Goal: Task Accomplishment & Management: Complete application form

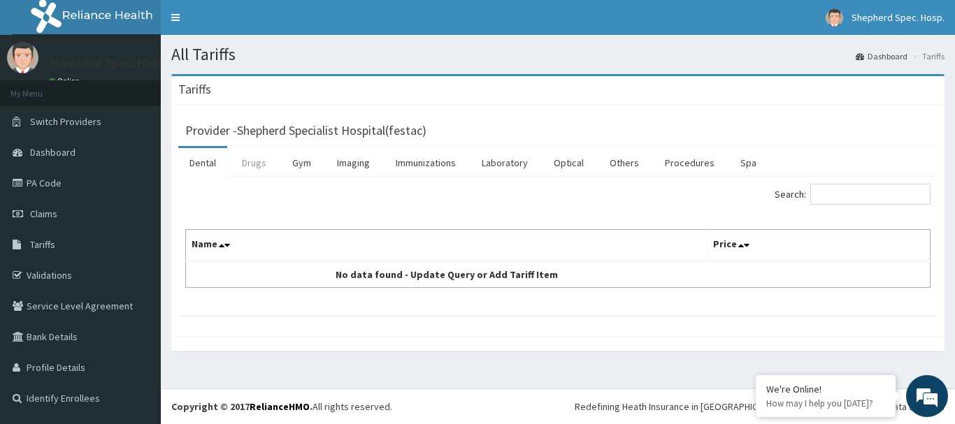
click at [260, 161] on link "Drugs" at bounding box center [254, 162] width 47 height 29
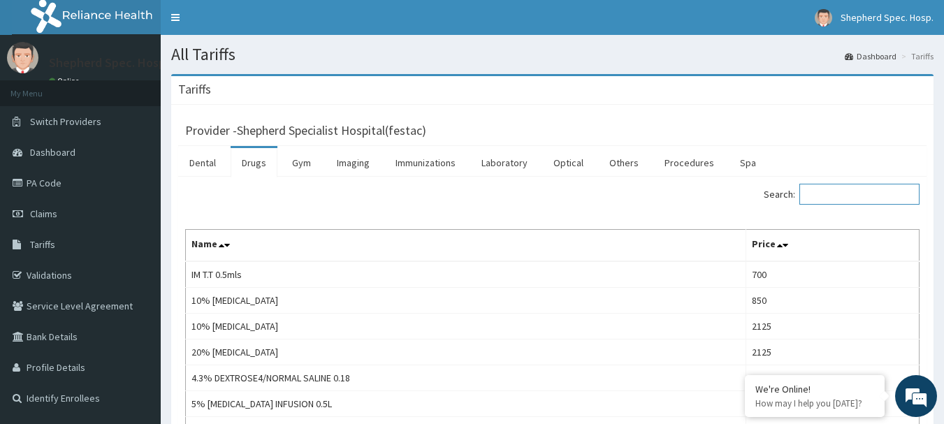
click at [899, 191] on input "Search:" at bounding box center [860, 194] width 120 height 21
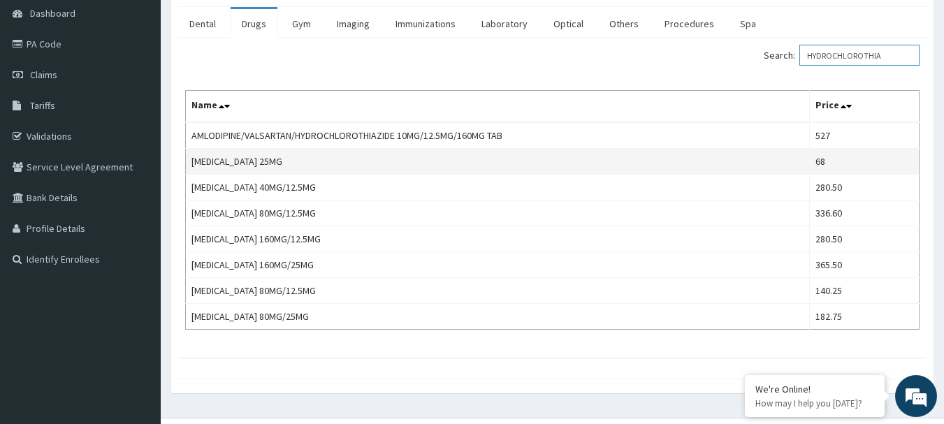
scroll to position [140, 0]
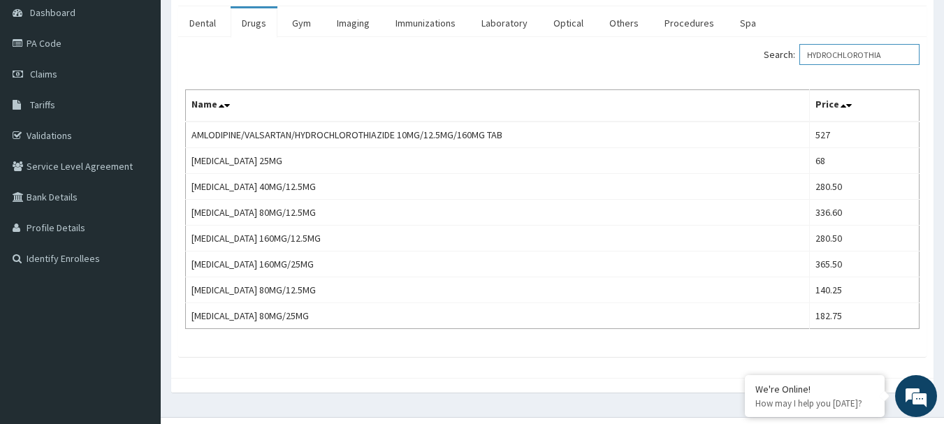
drag, startPoint x: 897, startPoint y: 48, endPoint x: 774, endPoint y: 69, distance: 124.2
click at [774, 69] on div "Search: HYDROCHLOROTHIA Name Price AMLODIPINE/VALSARTAN/HYDROCHLOROTHIAZIDE 10M…" at bounding box center [552, 186] width 735 height 285
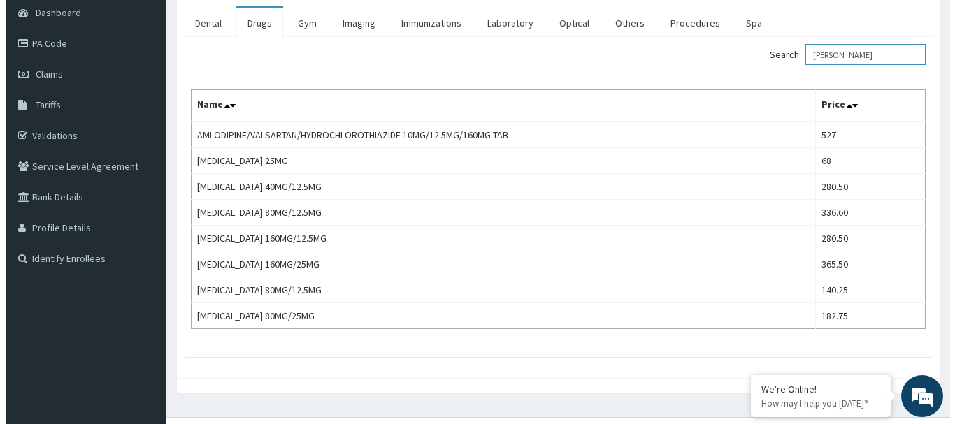
scroll to position [0, 0]
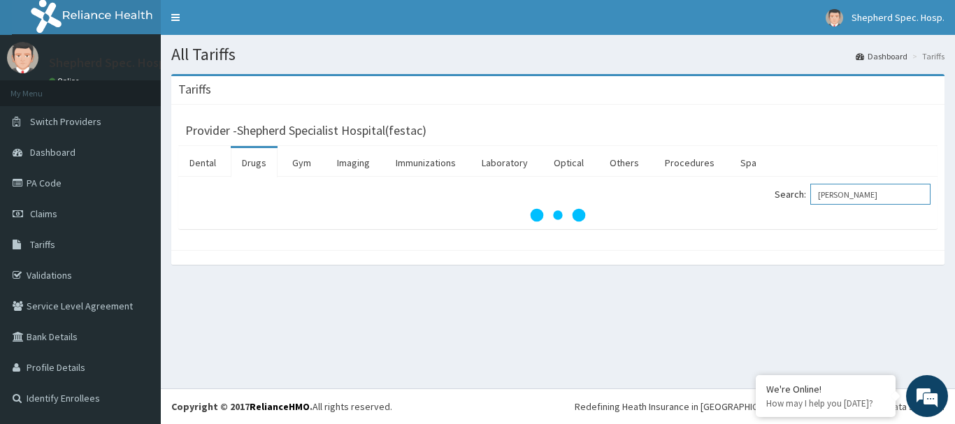
type input "MODUR"
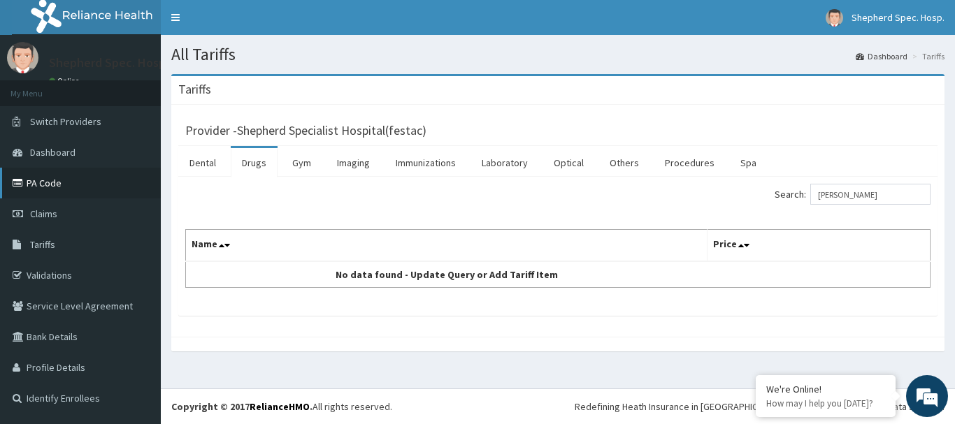
click at [105, 171] on link "PA Code" at bounding box center [80, 183] width 161 height 31
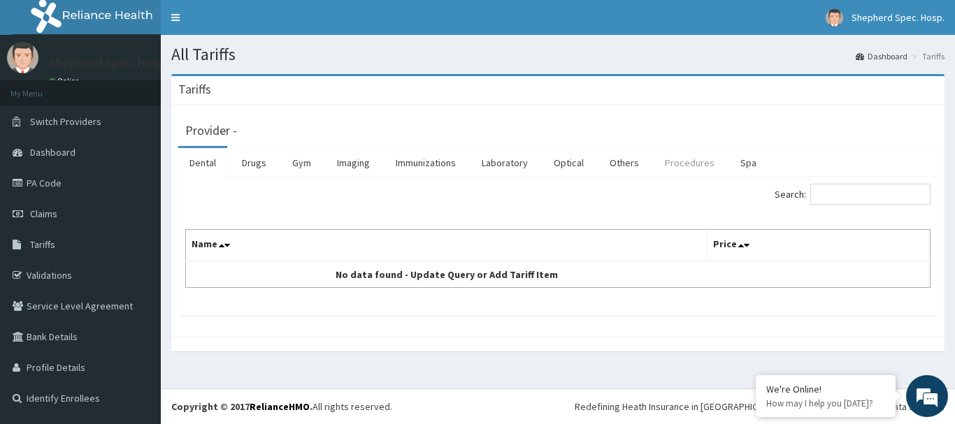
click at [700, 168] on link "Procedures" at bounding box center [689, 162] width 72 height 29
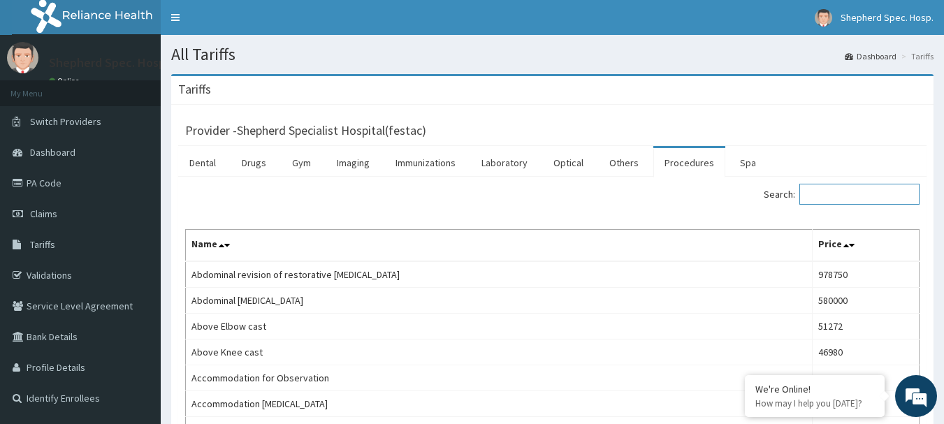
click at [862, 201] on input "Search:" at bounding box center [860, 194] width 120 height 21
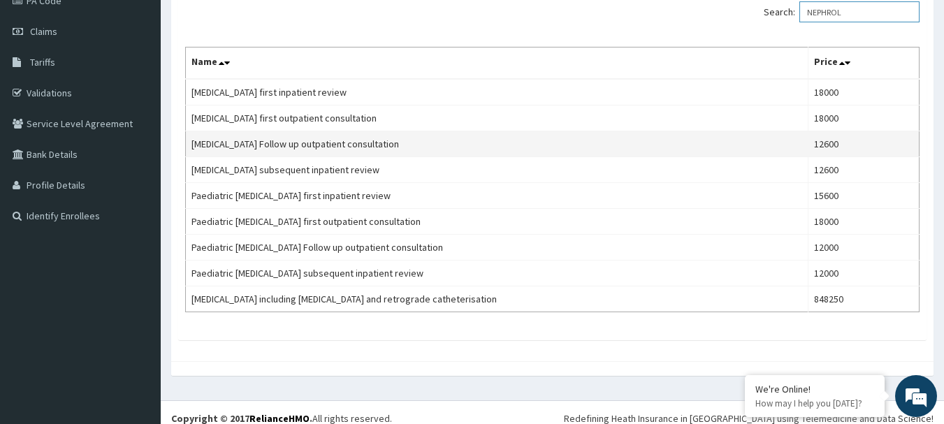
scroll to position [194, 0]
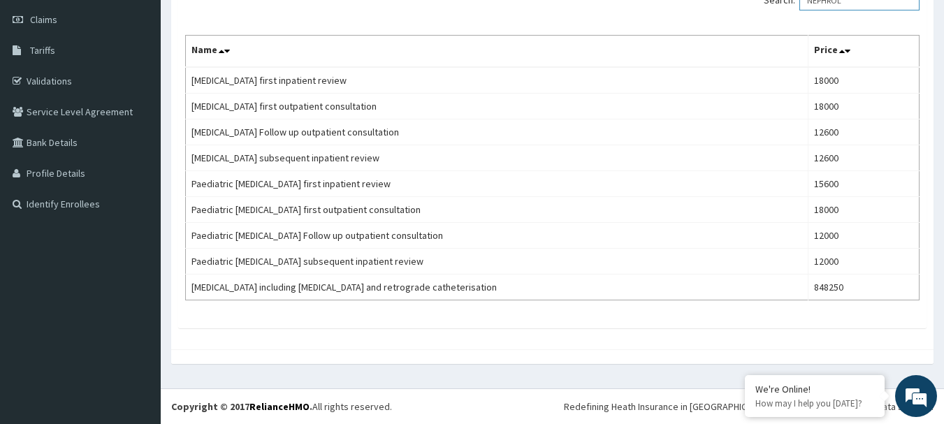
type input "NEPHROL"
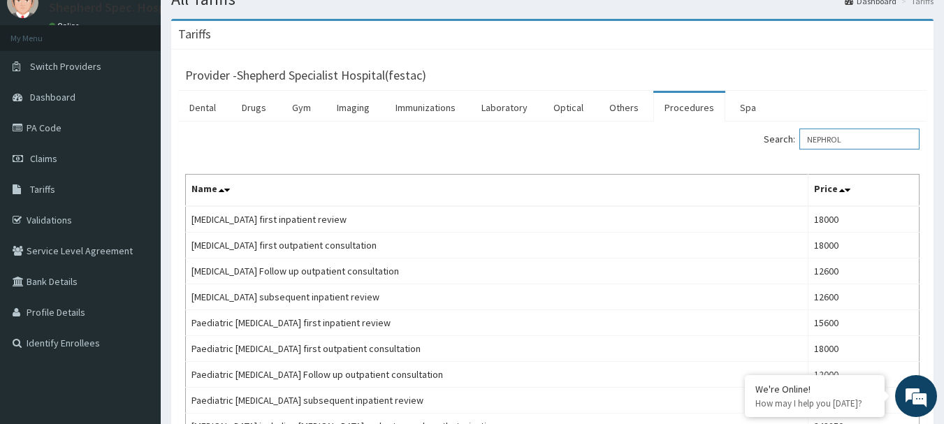
scroll to position [55, 0]
click at [236, 106] on link "Drugs" at bounding box center [254, 108] width 47 height 29
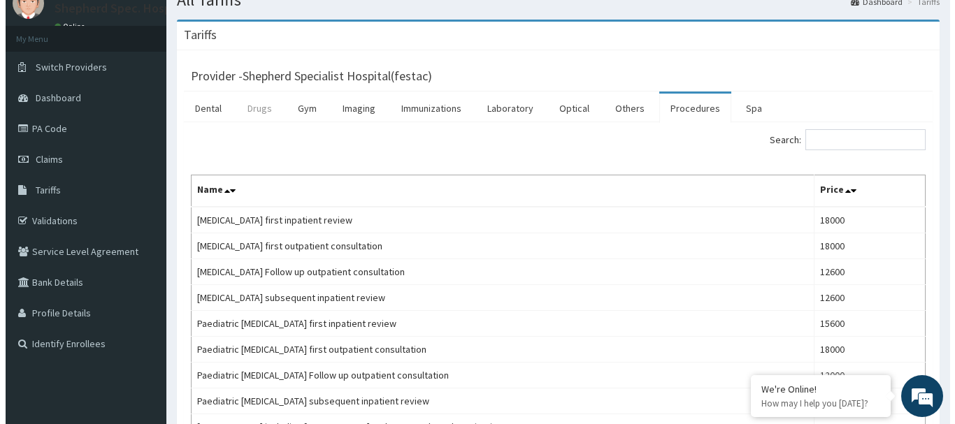
scroll to position [0, 0]
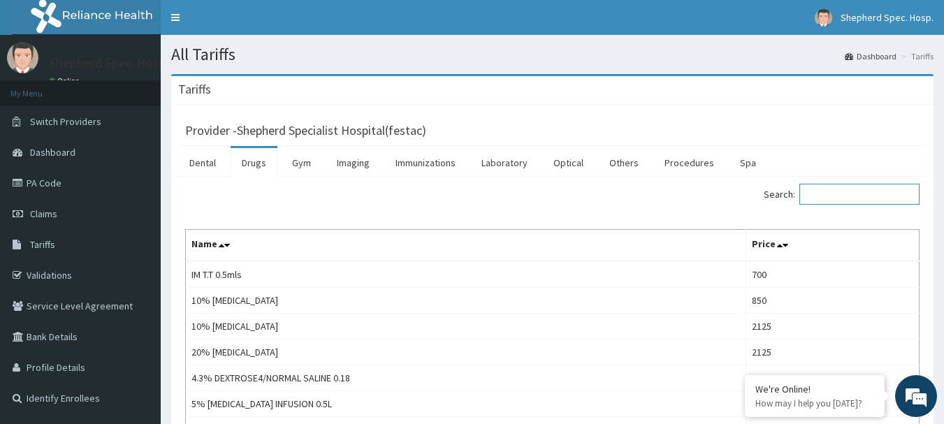
click at [860, 205] on input "Search:" at bounding box center [860, 194] width 120 height 21
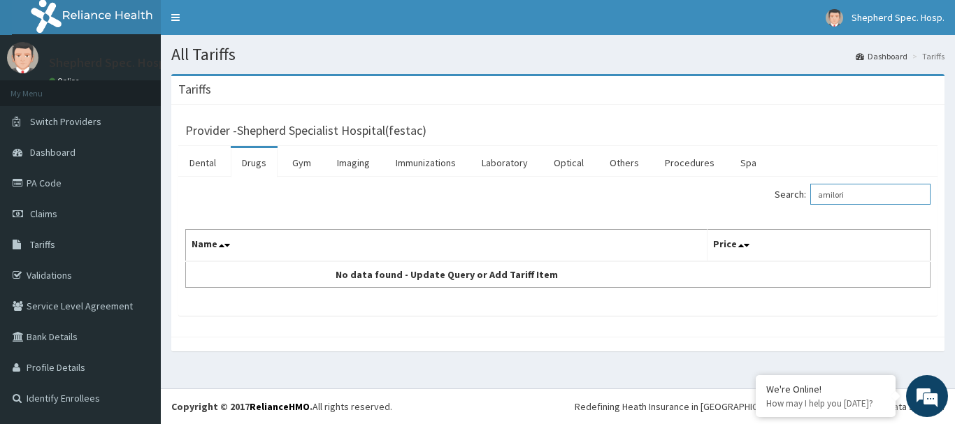
drag, startPoint x: 878, startPoint y: 189, endPoint x: 778, endPoint y: 198, distance: 100.3
click at [779, 198] on div "Search: amilori" at bounding box center [749, 196] width 362 height 24
type input "amilori"
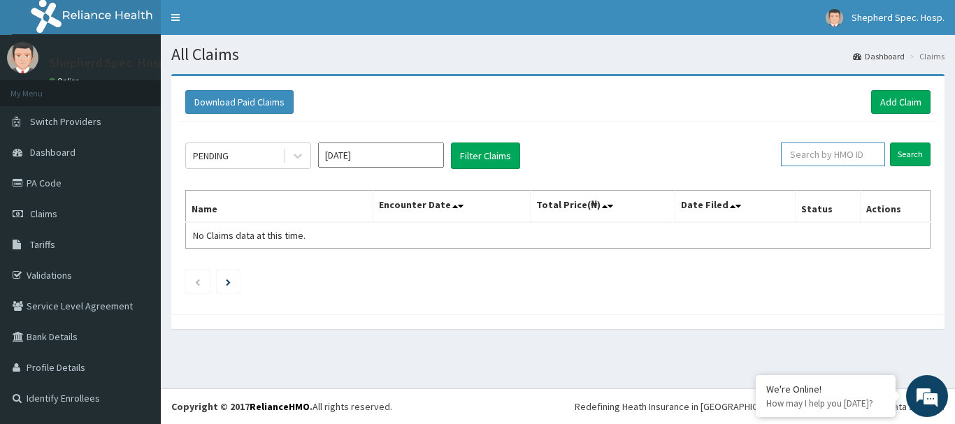
click at [797, 159] on input "text" at bounding box center [833, 155] width 104 height 24
paste input "URI/10218/B"
type input "URI/10218/B"
click at [891, 159] on input "Search" at bounding box center [910, 155] width 41 height 24
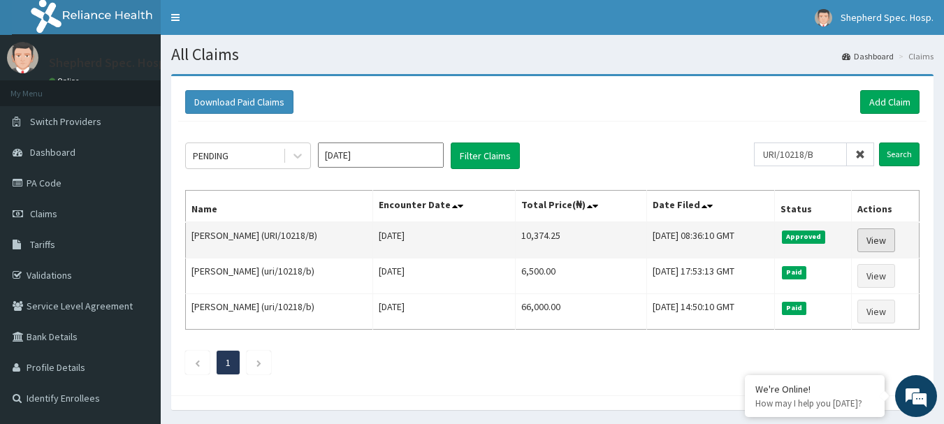
click at [877, 236] on link "View" at bounding box center [877, 241] width 38 height 24
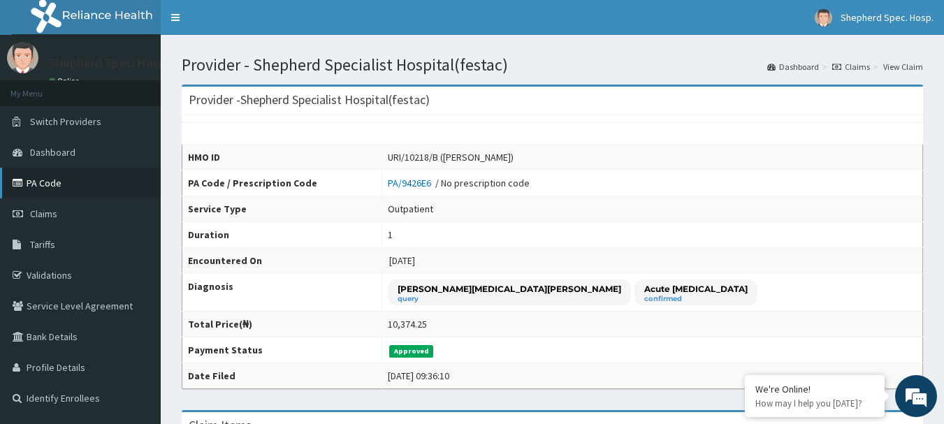
click at [24, 188] on icon at bounding box center [20, 183] width 14 height 10
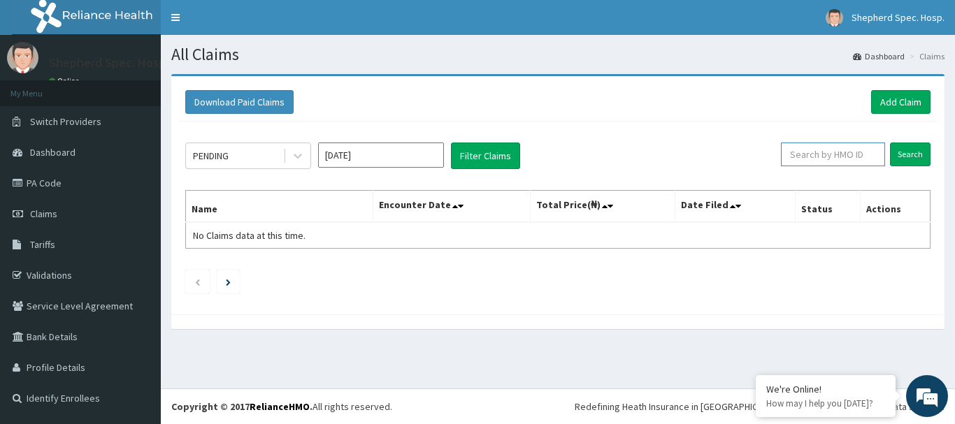
click at [838, 153] on input "text" at bounding box center [833, 155] width 104 height 24
paste input "ACQ/10068/A"
type input "ACQ/10068/A"
click at [904, 150] on input "Search" at bounding box center [910, 155] width 41 height 24
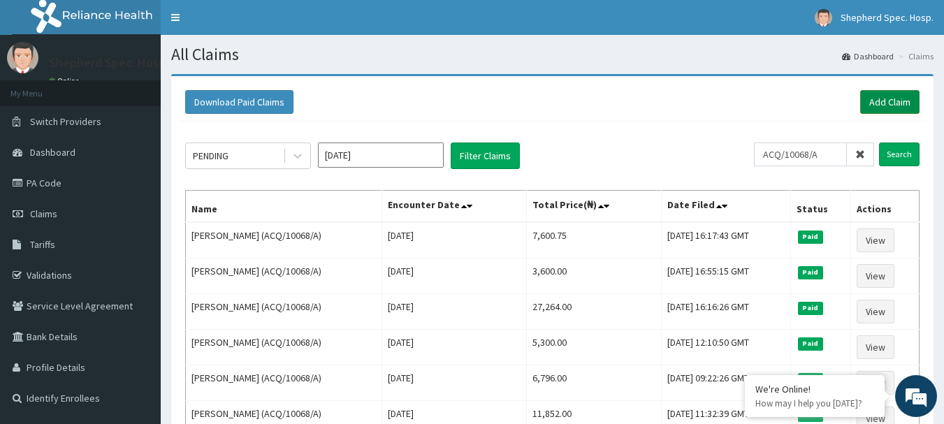
click at [890, 100] on link "Add Claim" at bounding box center [889, 102] width 59 height 24
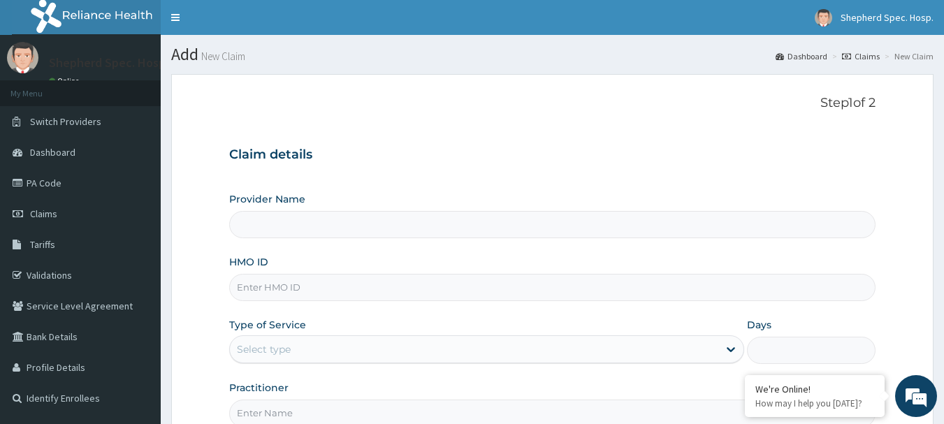
click at [298, 282] on input "HMO ID" at bounding box center [552, 287] width 647 height 27
paste input "ACQ/10068/A"
type input "ACQ/10068/A"
type input "Shepherd Specialist Hospital(festac)"
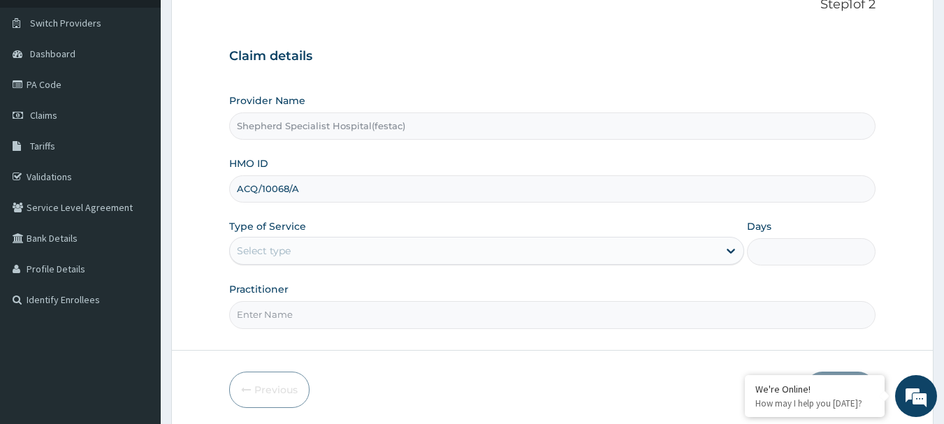
scroll to position [140, 0]
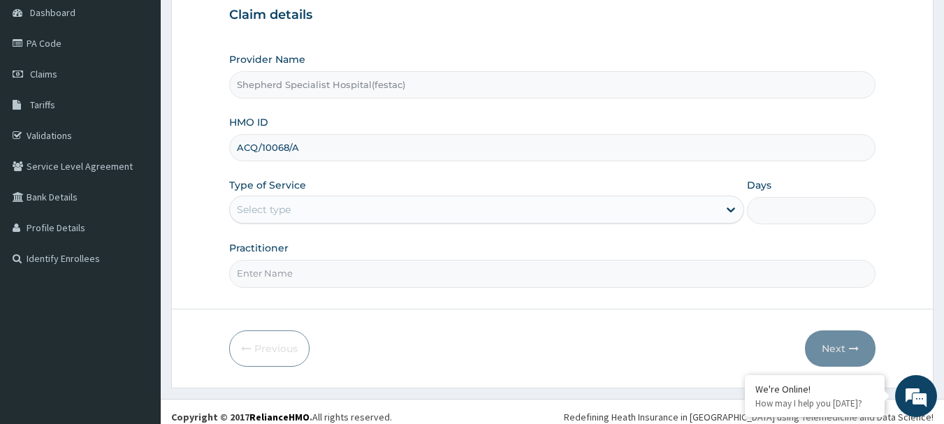
type input "ACQ/10068/A"
click at [294, 213] on div "Select type" at bounding box center [474, 209] width 489 height 22
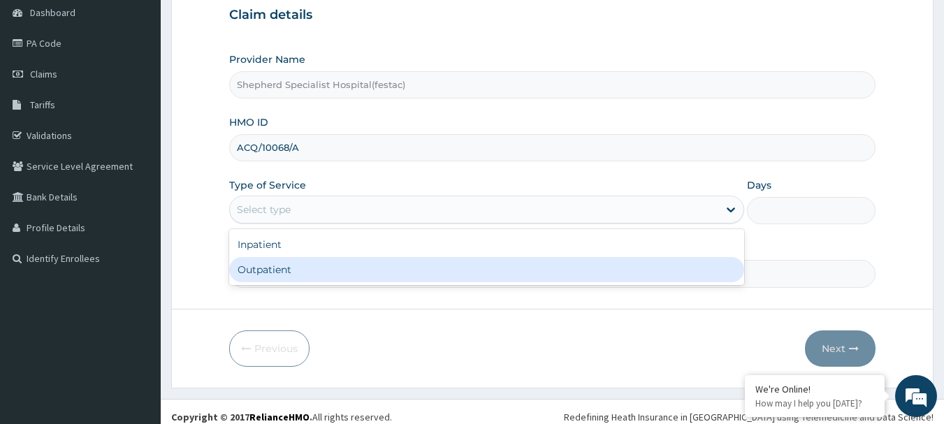
click at [264, 266] on div "Outpatient" at bounding box center [486, 269] width 515 height 25
type input "1"
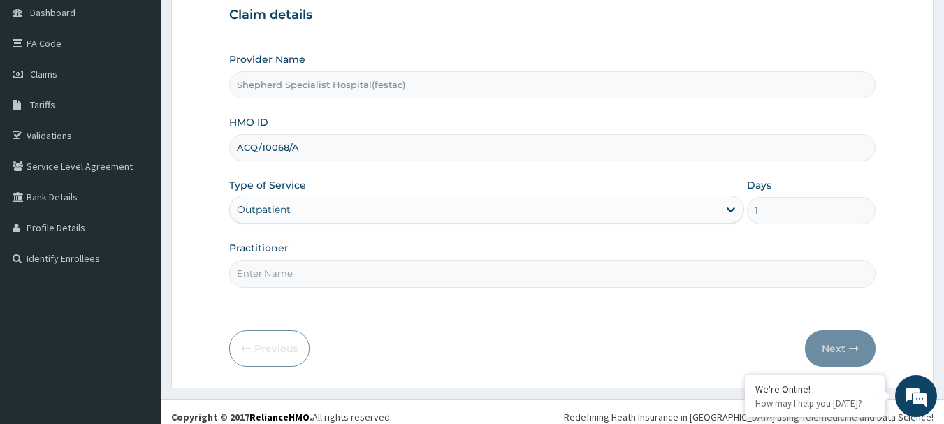
click at [270, 275] on input "Practitioner" at bounding box center [552, 273] width 647 height 27
type input "DR [PERSON_NAME]"
click at [825, 352] on button "Next" at bounding box center [840, 349] width 71 height 36
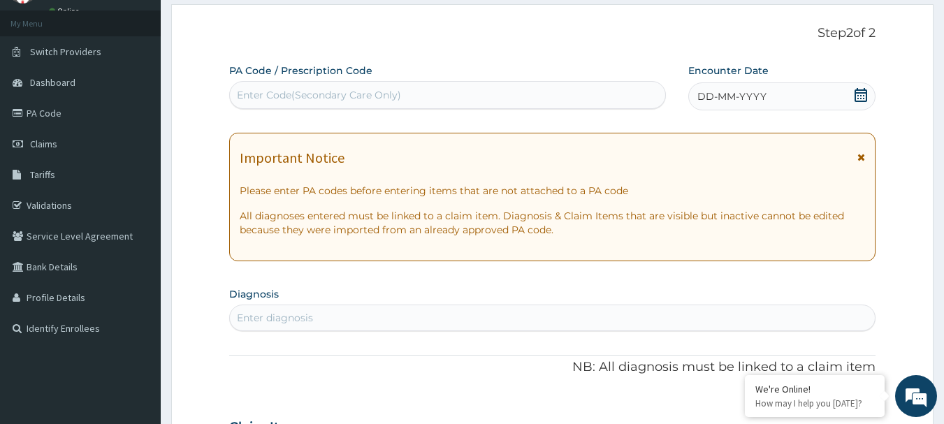
scroll to position [0, 0]
click at [862, 92] on icon at bounding box center [861, 95] width 14 height 14
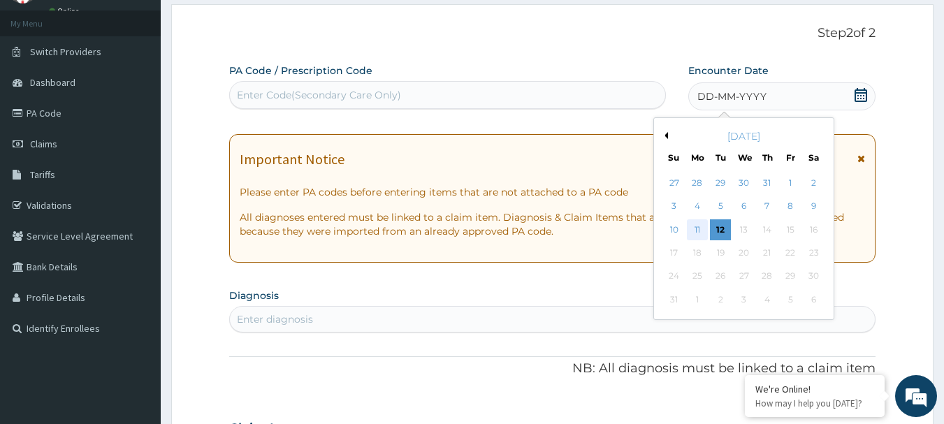
click at [701, 230] on div "11" at bounding box center [697, 229] width 21 height 21
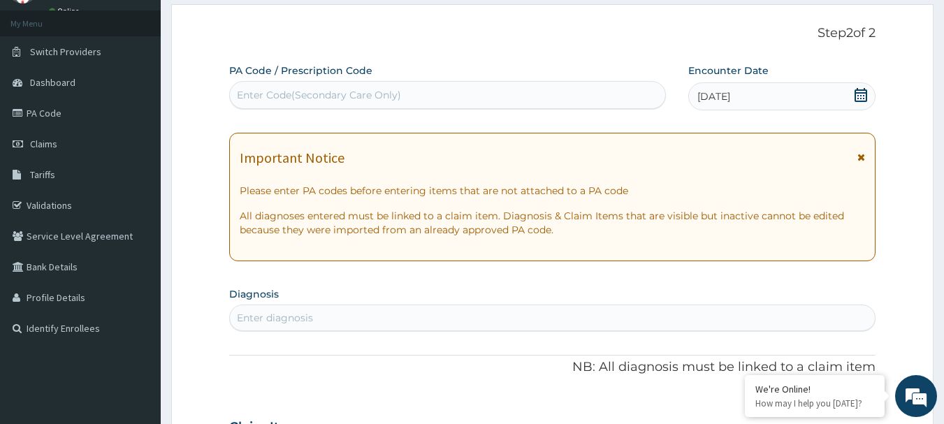
click at [455, 82] on div "Enter Code(Secondary Care Only)" at bounding box center [448, 95] width 438 height 28
paste input "PA/28DF26"
type input "PA/28DF26"
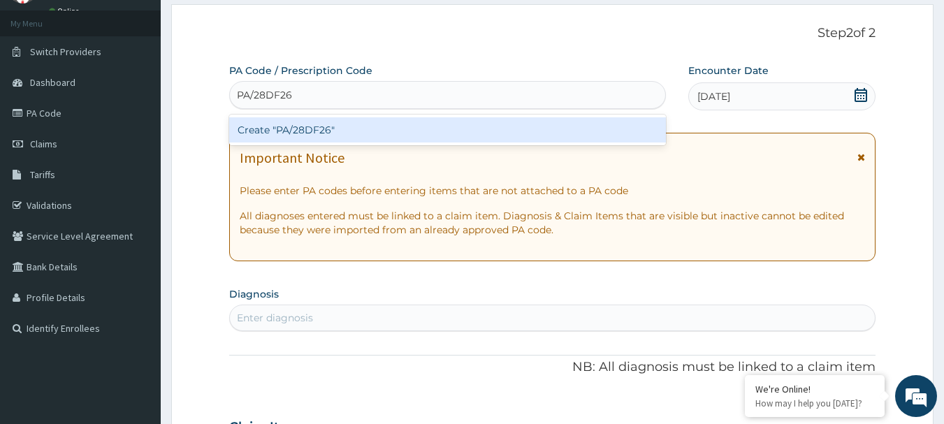
click at [438, 125] on div "Create "PA/28DF26"" at bounding box center [448, 129] width 438 height 25
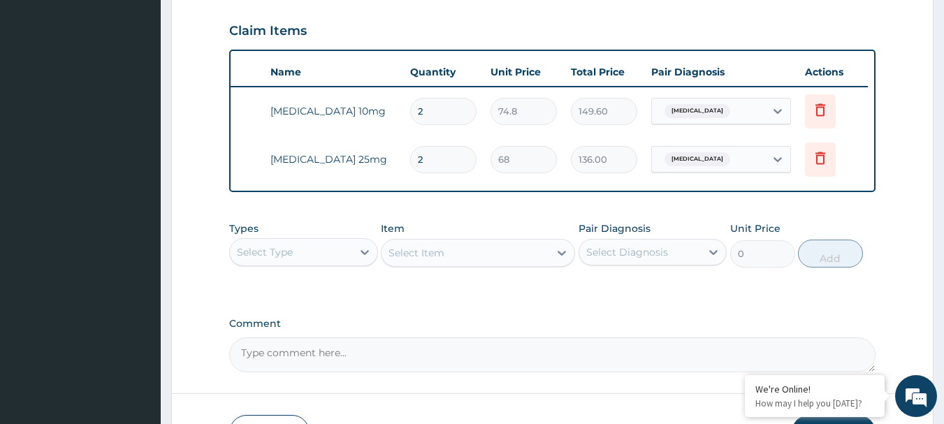
scroll to position [558, 0]
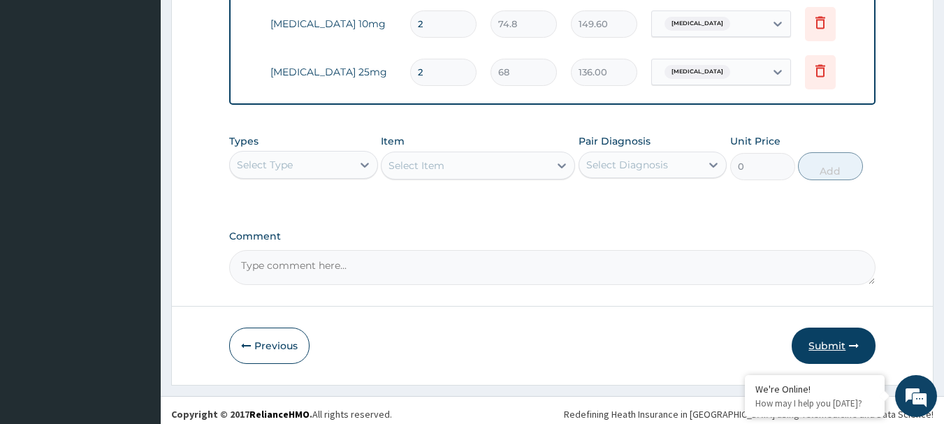
click at [853, 351] on icon "button" at bounding box center [854, 346] width 10 height 10
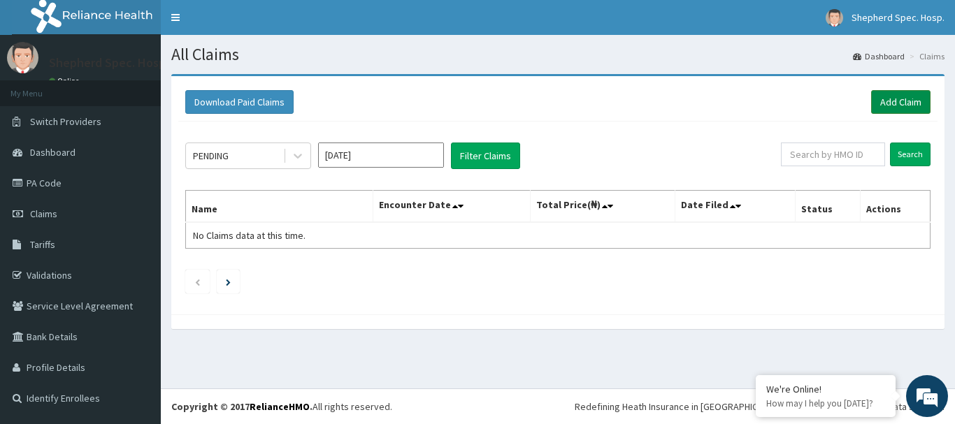
click at [899, 105] on link "Add Claim" at bounding box center [900, 102] width 59 height 24
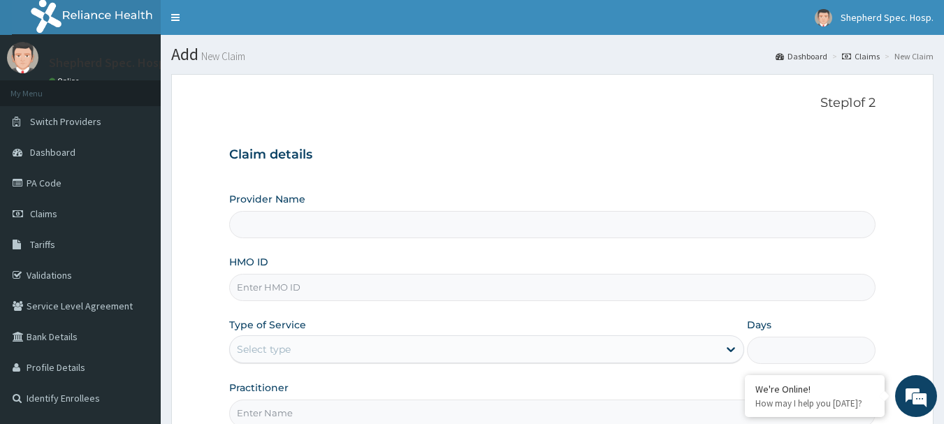
type input "Shepherd Specialist Hospital(festac)"
click at [260, 295] on input "HMO ID" at bounding box center [552, 287] width 647 height 27
paste input "ACQ/10068/A"
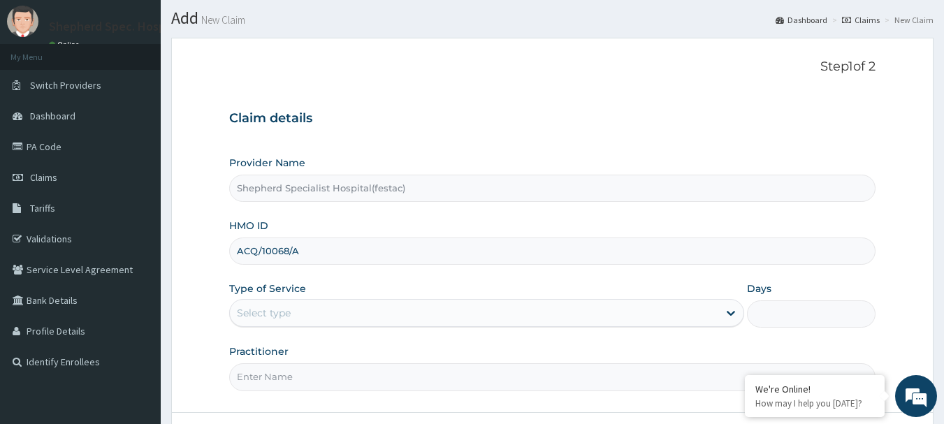
scroll to position [70, 0]
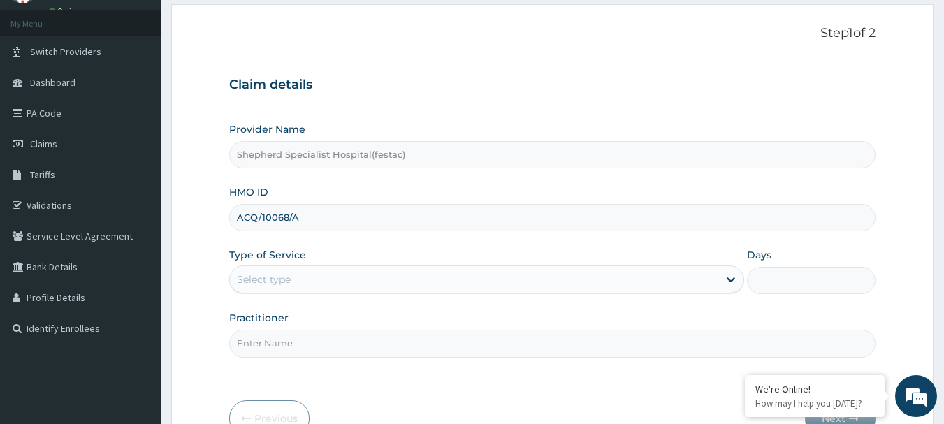
type input "ACQ/10068/A"
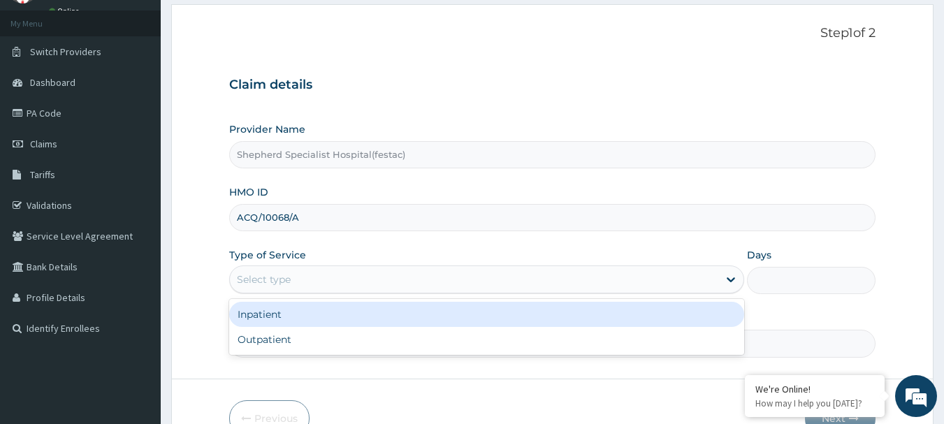
click at [274, 291] on div "Select type" at bounding box center [474, 279] width 489 height 22
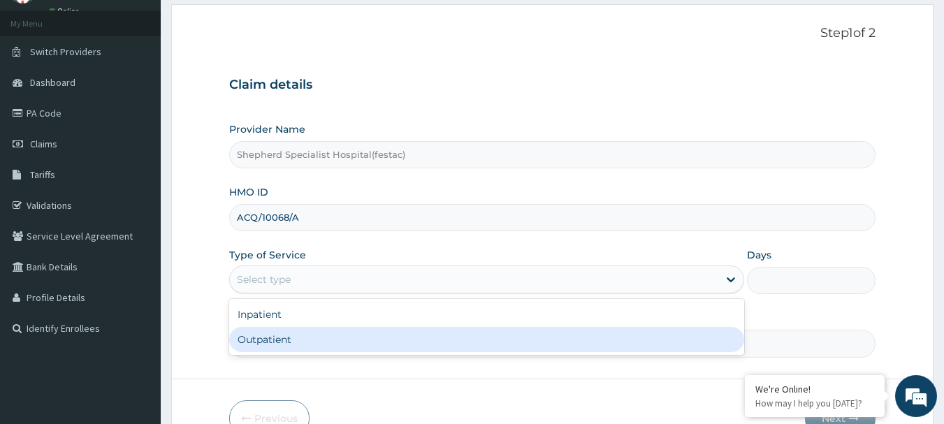
click at [263, 339] on div "Outpatient" at bounding box center [486, 339] width 515 height 25
type input "1"
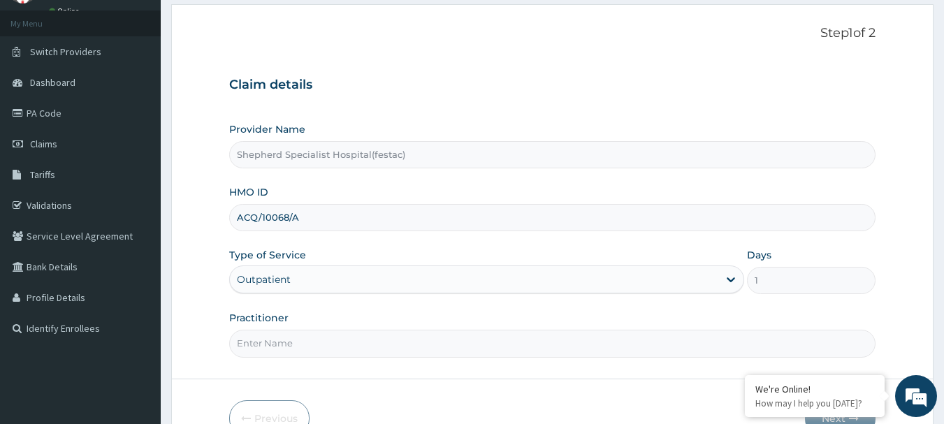
click at [269, 340] on input "Practitioner" at bounding box center [552, 343] width 647 height 27
type input "DR CHRIS"
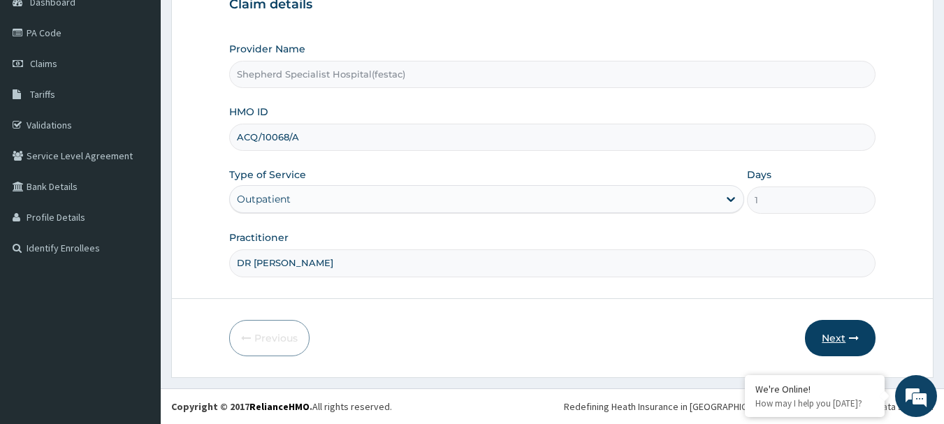
click at [852, 334] on icon "button" at bounding box center [854, 338] width 10 height 10
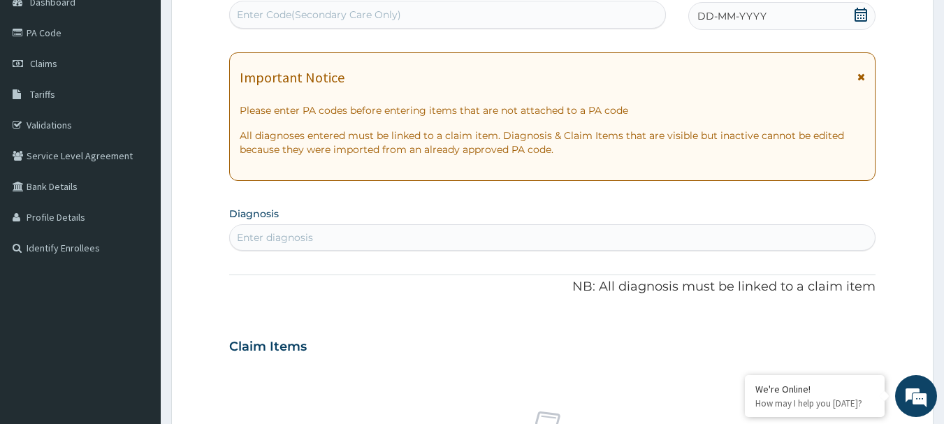
scroll to position [0, 0]
click at [389, 20] on div "Enter Code(Secondary Care Only)" at bounding box center [319, 15] width 164 height 14
paste input "PA/67C99E"
type input "PA/67C99E"
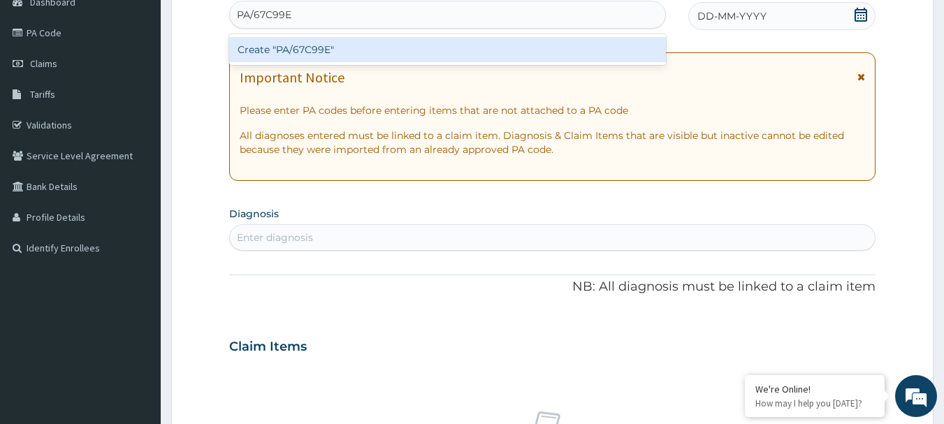
click at [379, 56] on div "Create "PA/67C99E"" at bounding box center [448, 49] width 438 height 25
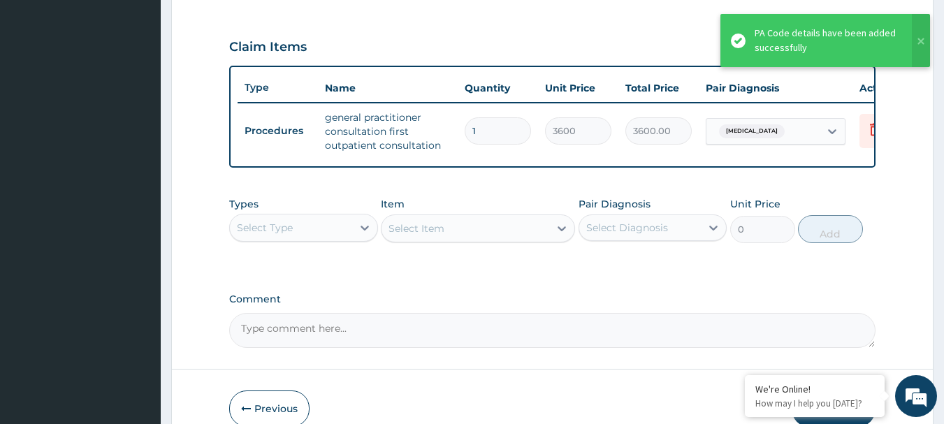
scroll to position [535, 0]
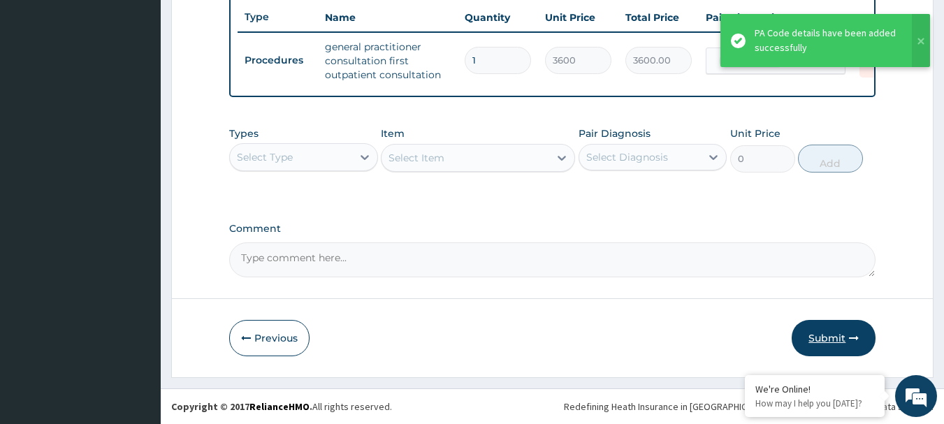
click at [825, 337] on button "Submit" at bounding box center [834, 338] width 84 height 36
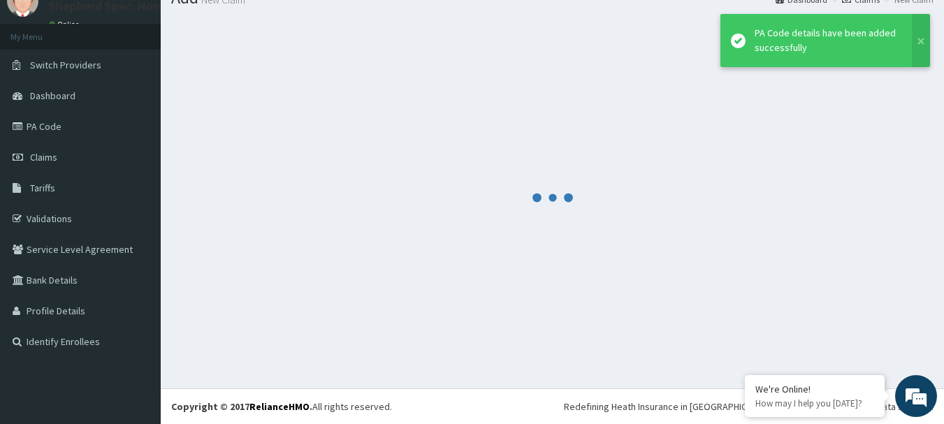
scroll to position [57, 0]
